Goal: Book appointment/travel/reservation

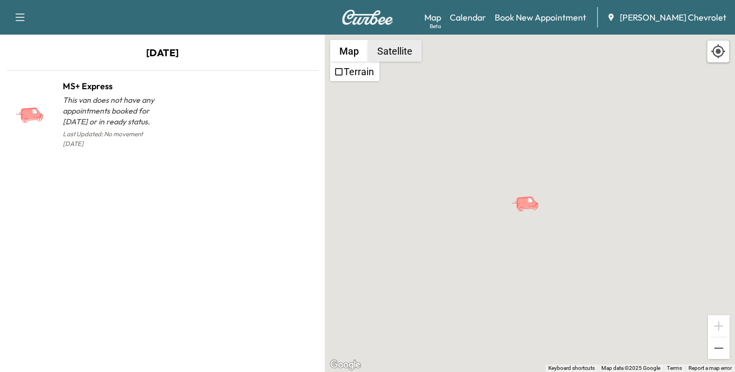
click at [390, 50] on button "Satellite" at bounding box center [395, 51] width 54 height 22
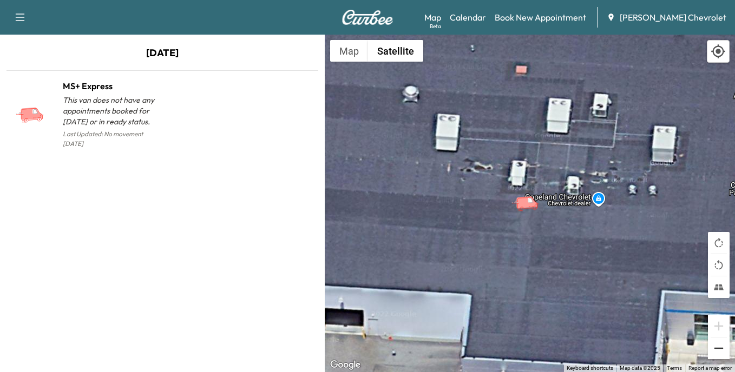
click at [722, 347] on button "Zoom out" at bounding box center [719, 349] width 22 height 22
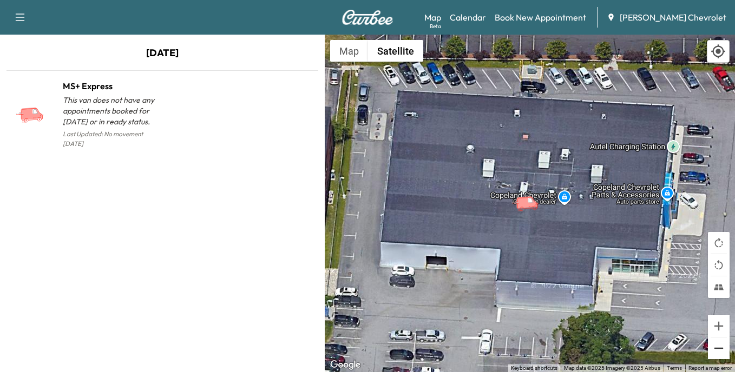
click at [721, 349] on button "Zoom out" at bounding box center [719, 349] width 22 height 22
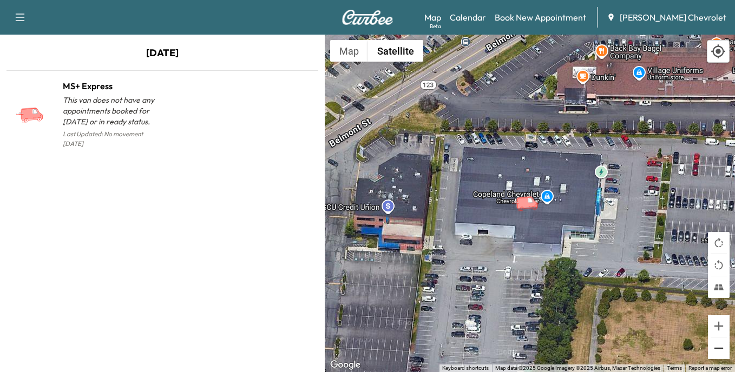
click at [718, 348] on button "Zoom out" at bounding box center [719, 349] width 22 height 22
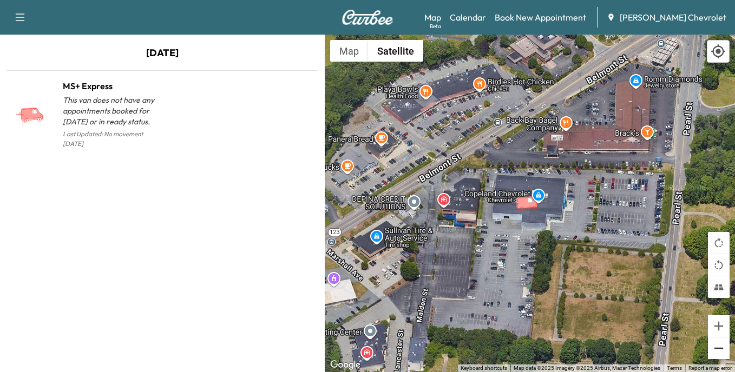
click at [718, 348] on button "Zoom out" at bounding box center [719, 349] width 22 height 22
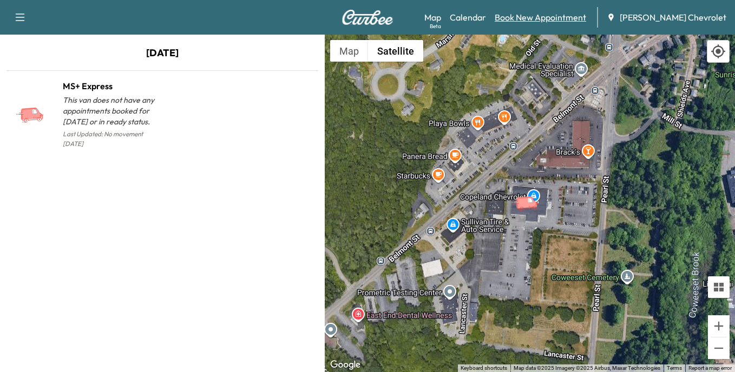
click at [542, 12] on link "Book New Appointment" at bounding box center [540, 17] width 91 height 13
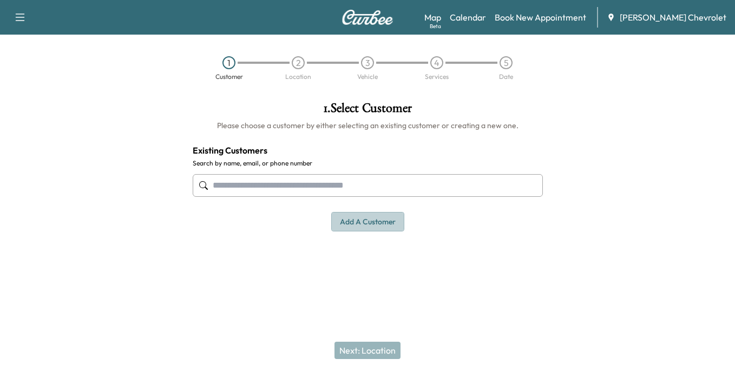
click at [373, 221] on button "Add a customer" at bounding box center [367, 222] width 73 height 20
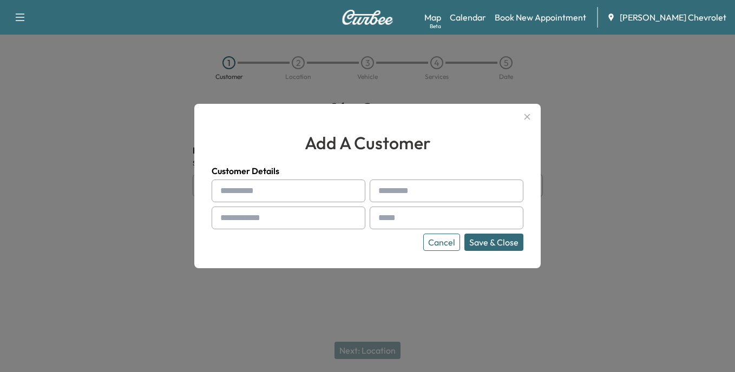
click at [527, 118] on icon "button" at bounding box center [528, 117] width 6 height 6
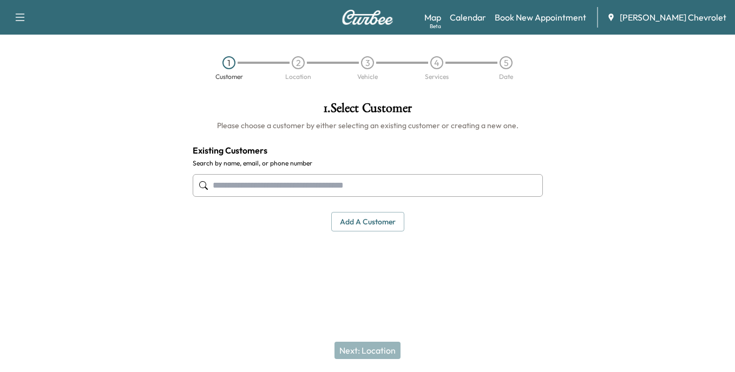
click at [245, 186] on input "text" at bounding box center [368, 185] width 350 height 23
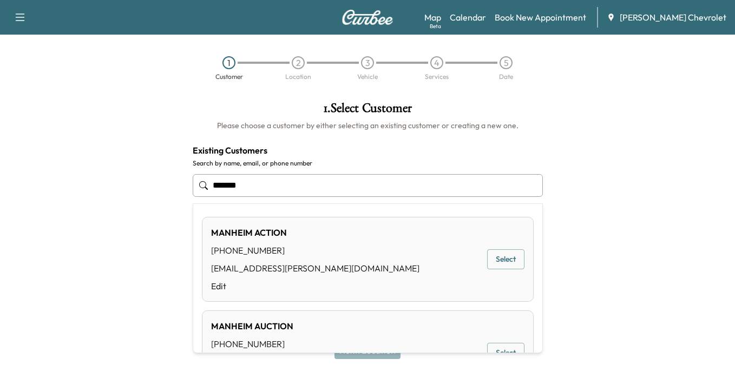
click at [246, 246] on div "[PHONE_NUMBER]" at bounding box center [315, 250] width 208 height 13
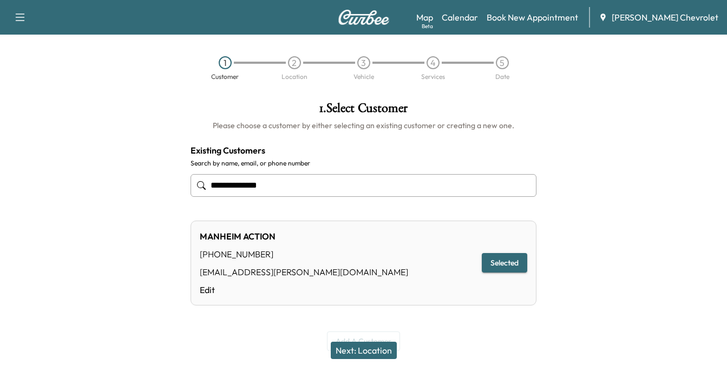
type input "**********"
click at [376, 349] on button "Next: Location" at bounding box center [364, 350] width 66 height 17
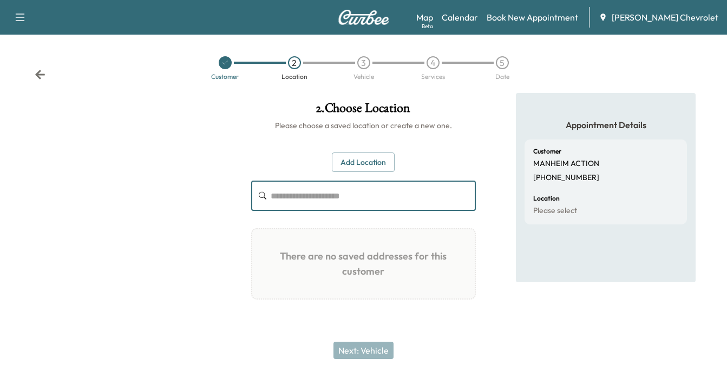
click at [276, 194] on input "text" at bounding box center [373, 196] width 205 height 30
